Goal: Task Accomplishment & Management: Complete application form

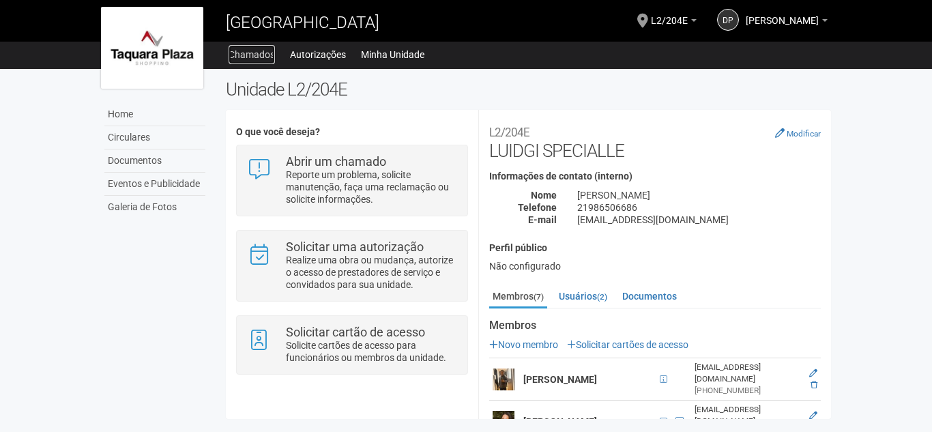
click at [261, 47] on link "Chamados" at bounding box center [251, 54] width 46 height 19
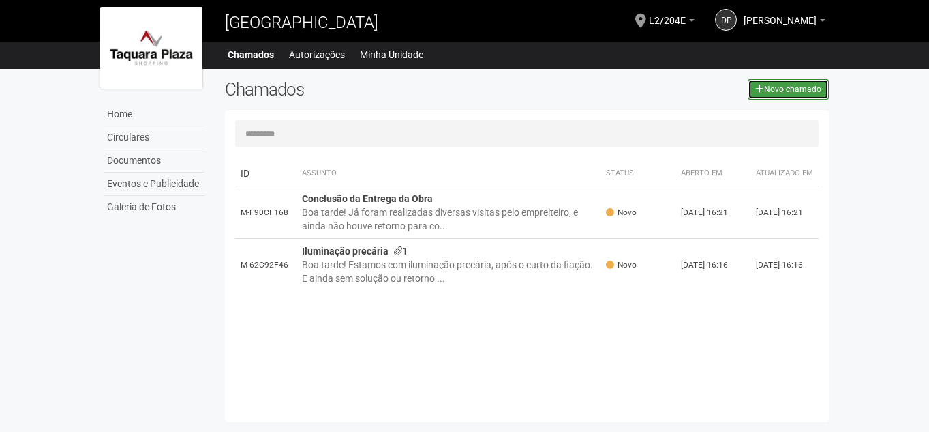
click at [796, 95] on link "Novo chamado" at bounding box center [788, 89] width 81 height 20
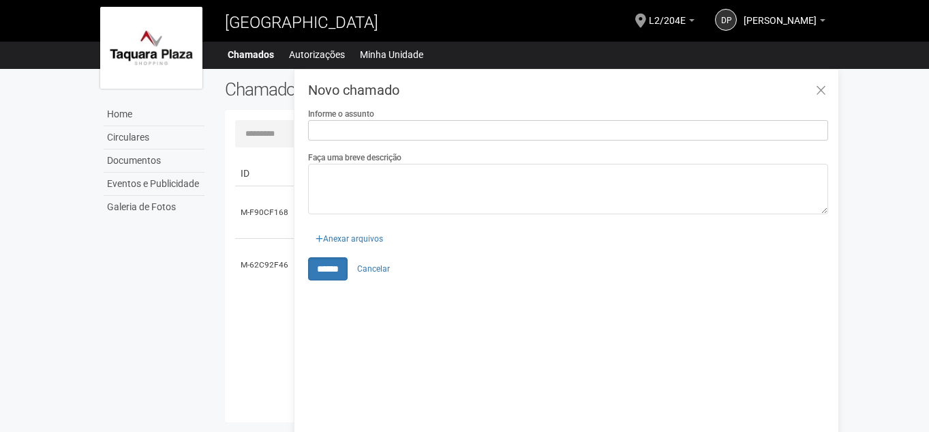
click at [320, 128] on input "Informe o assunto" at bounding box center [568, 130] width 520 height 20
type input "*"
type input "**********"
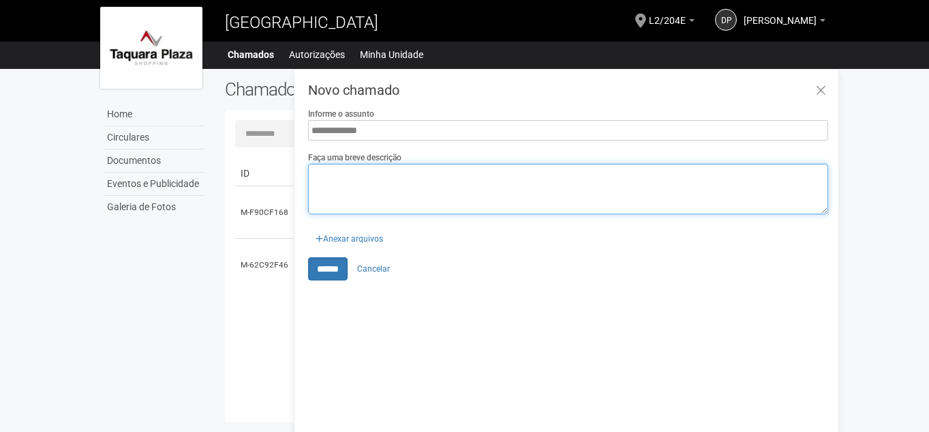
click at [344, 202] on textarea "Faça uma breve descrição" at bounding box center [568, 189] width 520 height 50
drag, startPoint x: 387, startPoint y: 176, endPoint x: 483, endPoint y: 174, distance: 95.5
click at [483, 174] on textarea "**********" at bounding box center [568, 189] width 520 height 50
type textarea "*"
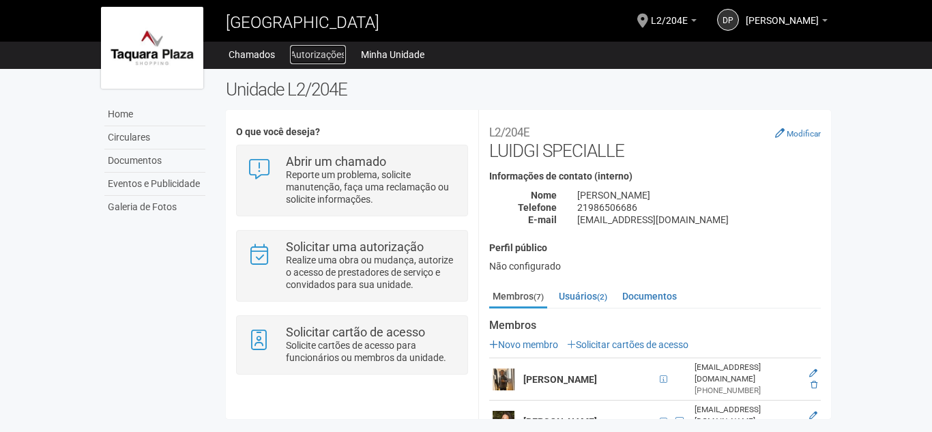
click at [312, 57] on link "Autorizações" at bounding box center [318, 54] width 56 height 19
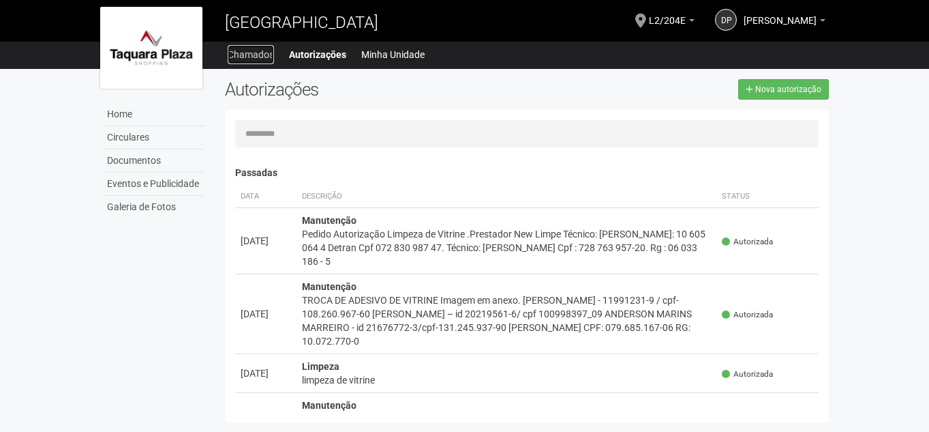
click at [248, 54] on link "Chamados" at bounding box center [251, 54] width 46 height 19
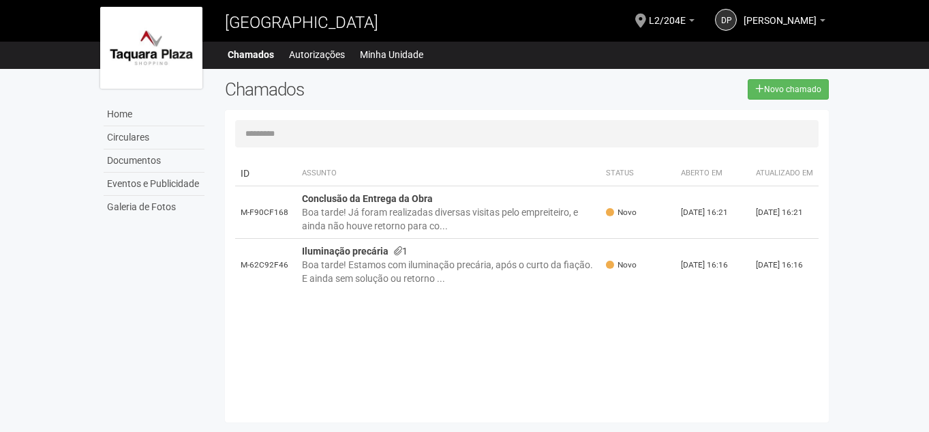
click at [147, 57] on img at bounding box center [151, 48] width 102 height 82
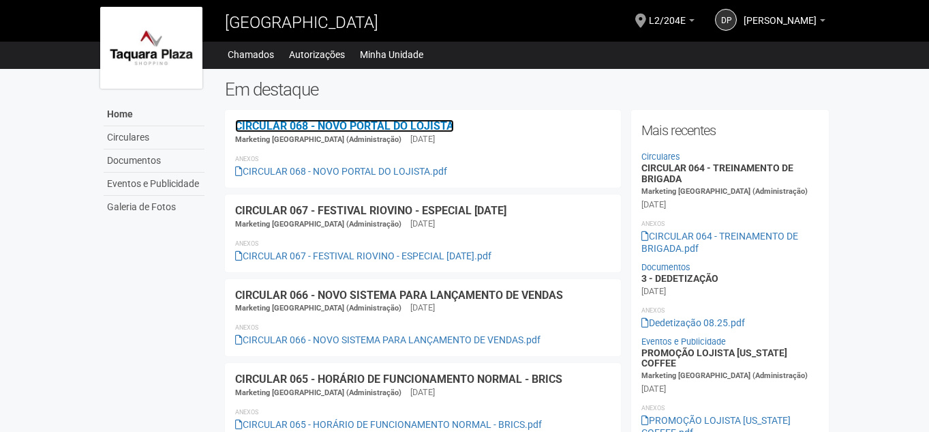
click at [310, 130] on link "CIRCULAR 068 - NOVO PORTAL DO LOJISTA" at bounding box center [344, 125] width 219 height 13
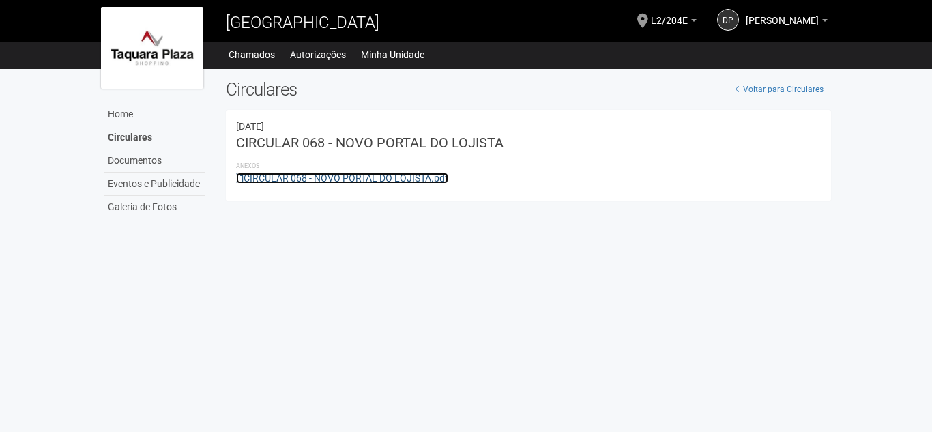
click at [362, 178] on link "CIRCULAR 068 - NOVO PORTAL DO LOJISTA.pdf" at bounding box center [342, 178] width 212 height 11
